Goal: Navigation & Orientation: Find specific page/section

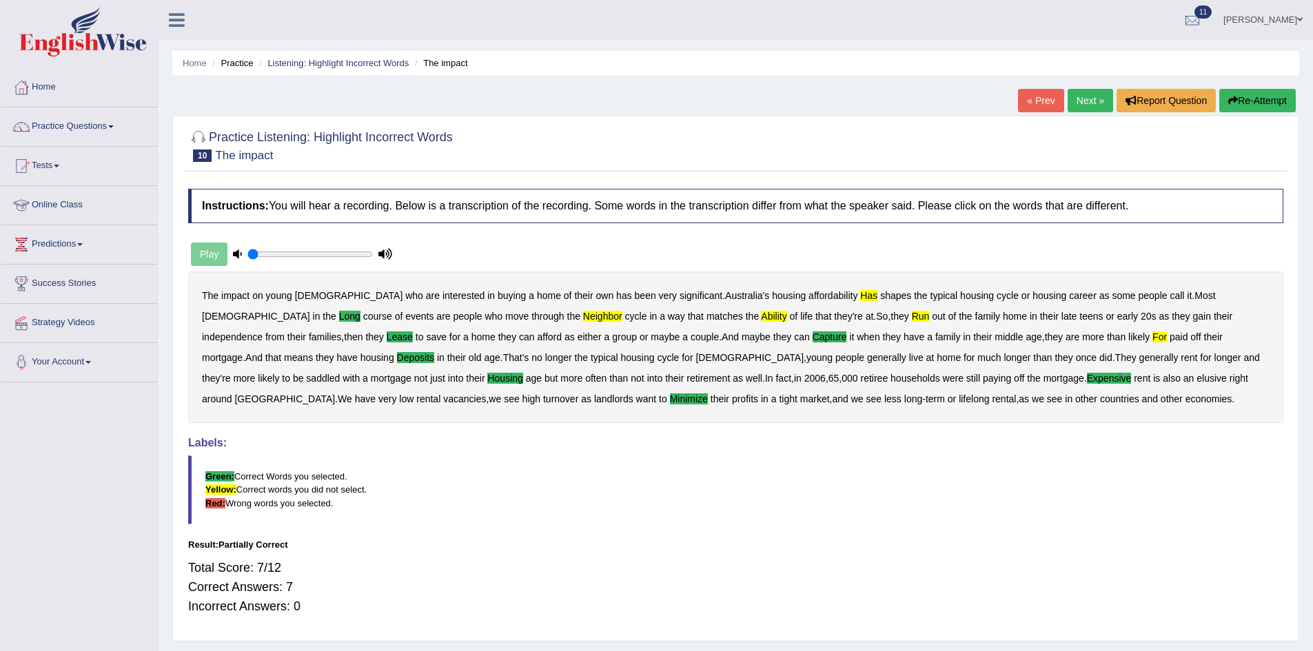
click at [63, 206] on link "Online Class" at bounding box center [79, 203] width 157 height 34
